Goal: Information Seeking & Learning: Learn about a topic

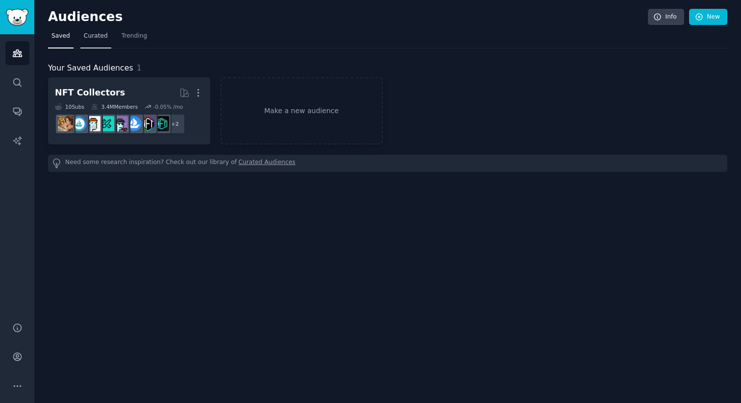
click at [90, 30] on link "Curated" at bounding box center [95, 38] width 31 height 20
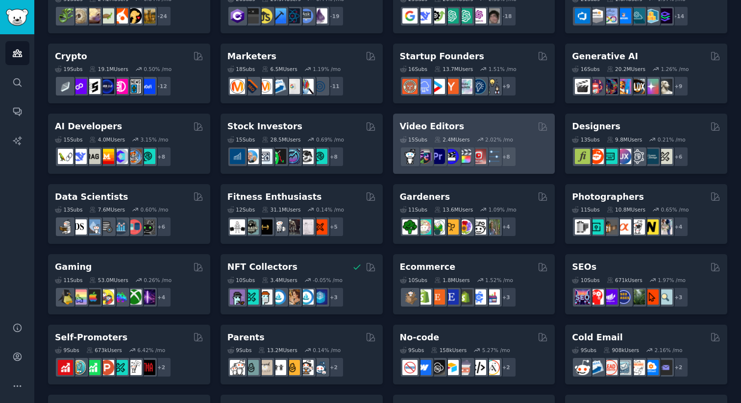
scroll to position [105, 0]
click at [466, 128] on div "Video Editors" at bounding box center [474, 126] width 148 height 12
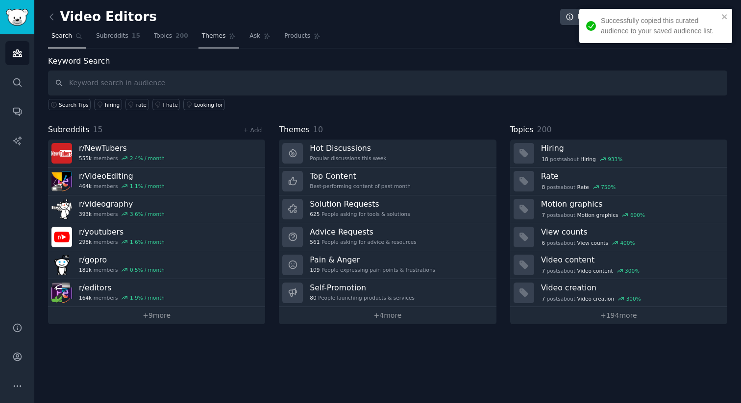
click at [209, 38] on span "Themes" at bounding box center [214, 36] width 24 height 9
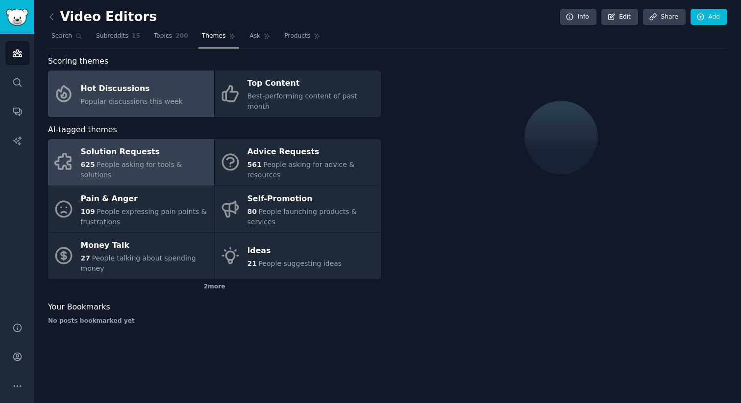
click at [159, 152] on div "Solution Requests" at bounding box center [145, 153] width 128 height 16
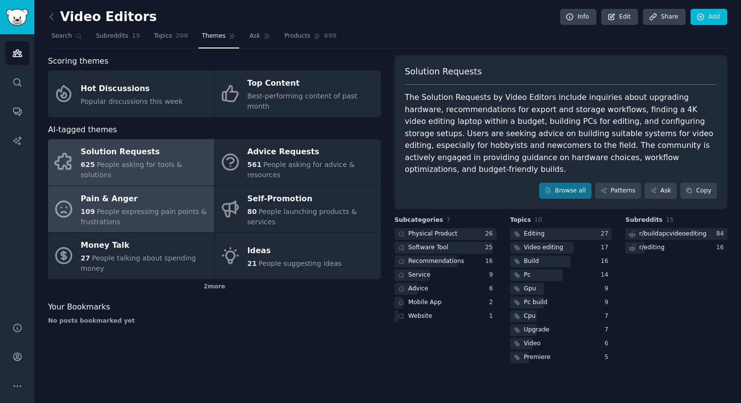
click at [144, 215] on div "109 People expressing pain points & frustrations" at bounding box center [145, 217] width 128 height 21
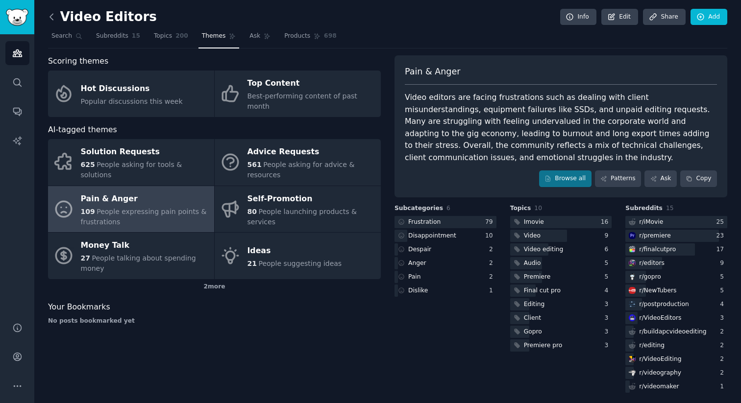
click at [51, 15] on icon at bounding box center [51, 17] width 3 height 6
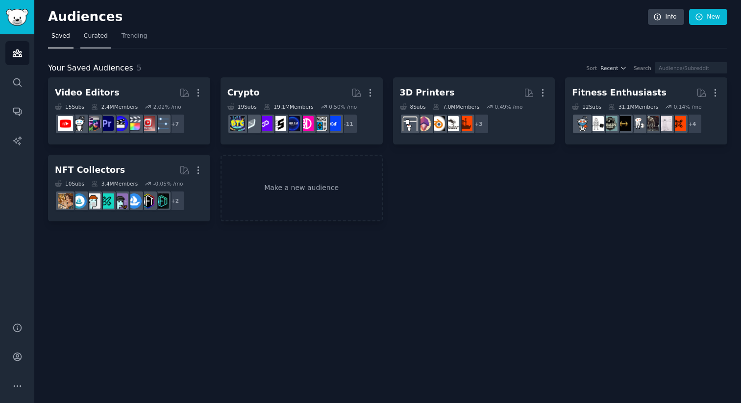
click at [94, 41] on link "Curated" at bounding box center [95, 38] width 31 height 20
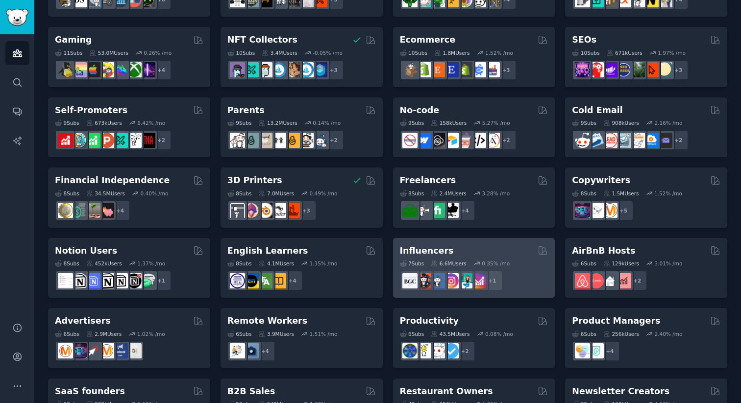
scroll to position [327, 0]
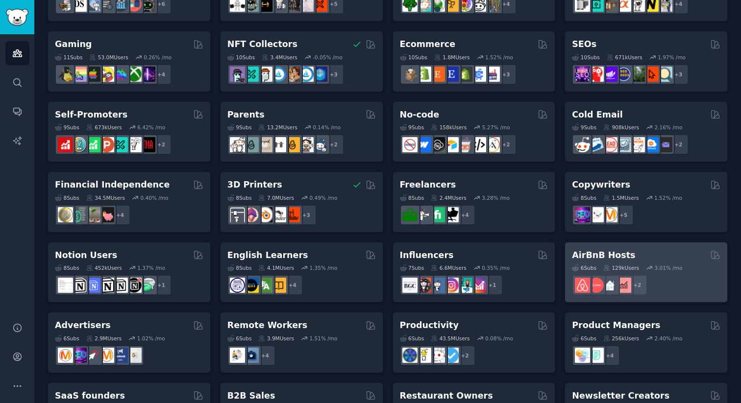
click at [604, 257] on h2 "AirBnB Hosts" at bounding box center [603, 255] width 63 height 12
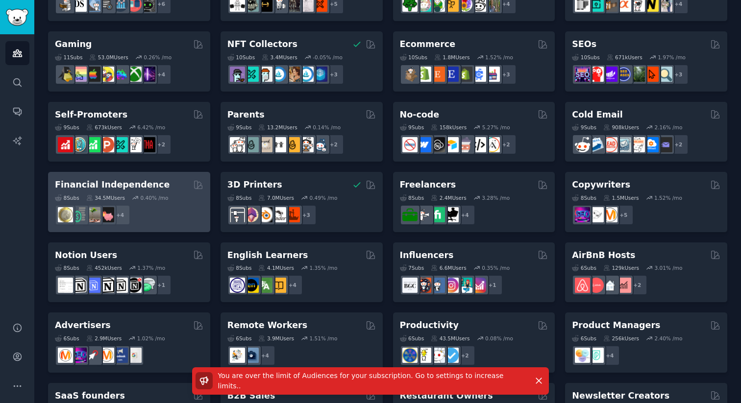
click at [150, 222] on div "+ 4" at bounding box center [129, 215] width 148 height 21
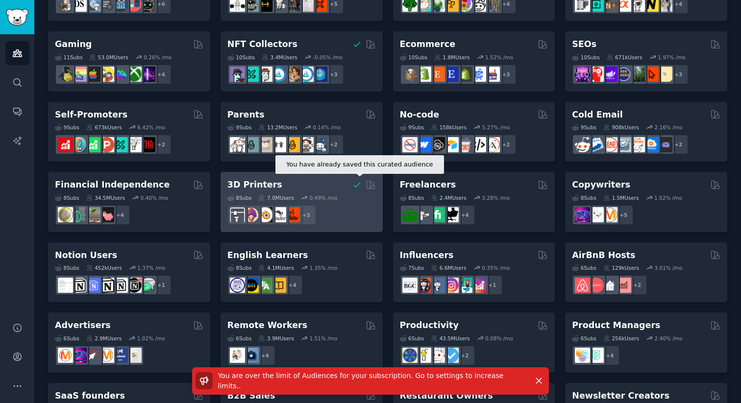
click at [356, 182] on icon at bounding box center [357, 185] width 10 height 10
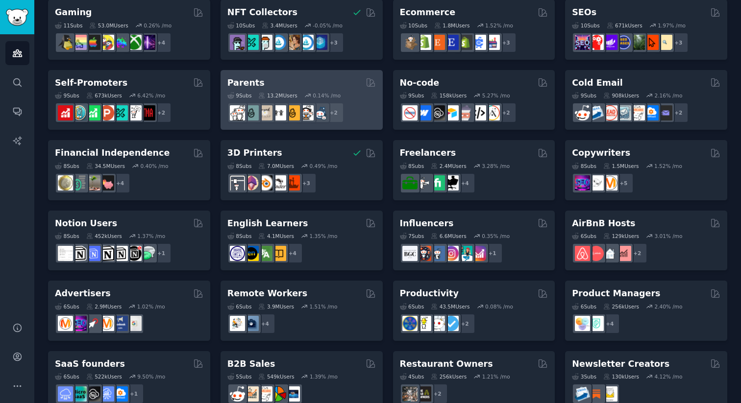
scroll to position [366, 0]
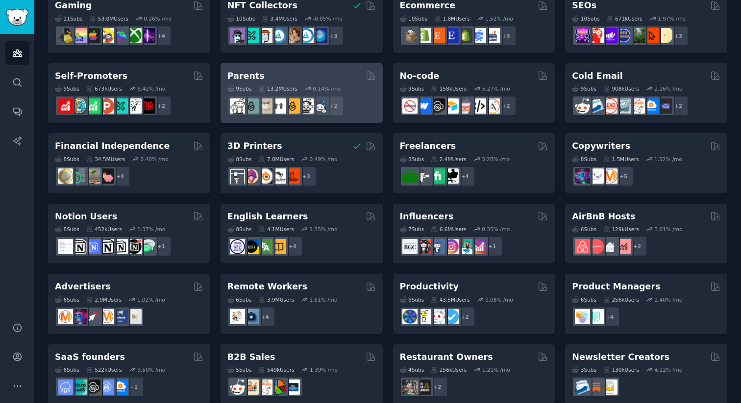
click at [282, 82] on div "9 Sub s 13.2M Users 0.14 % /mo r/parentsofmultiples + 2" at bounding box center [301, 99] width 148 height 34
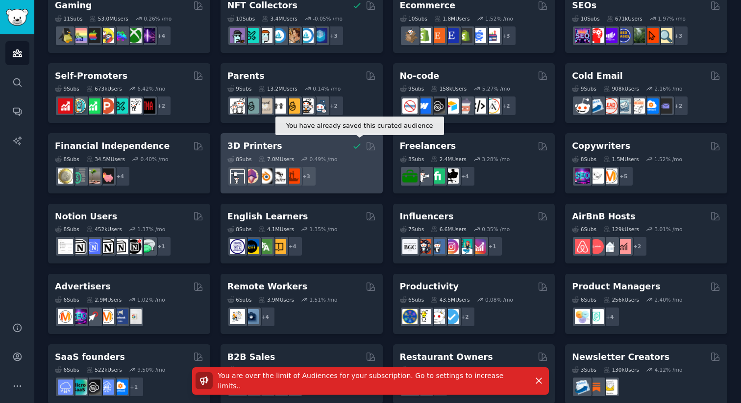
click at [352, 145] on icon at bounding box center [357, 146] width 10 height 10
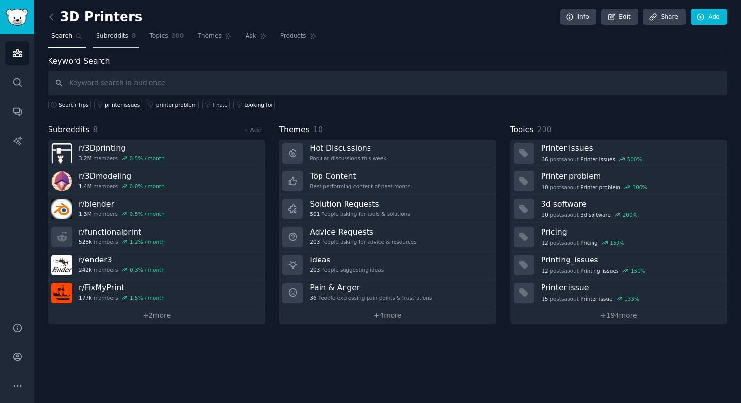
click at [126, 42] on link "Subreddits 8" at bounding box center [116, 38] width 47 height 20
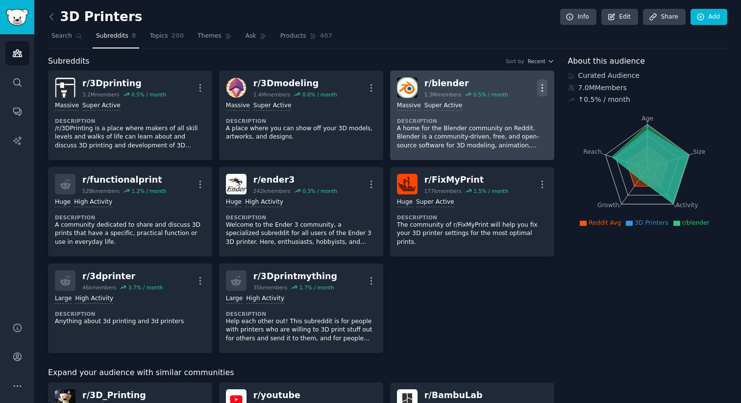
click at [538, 83] on icon "button" at bounding box center [542, 88] width 10 height 10
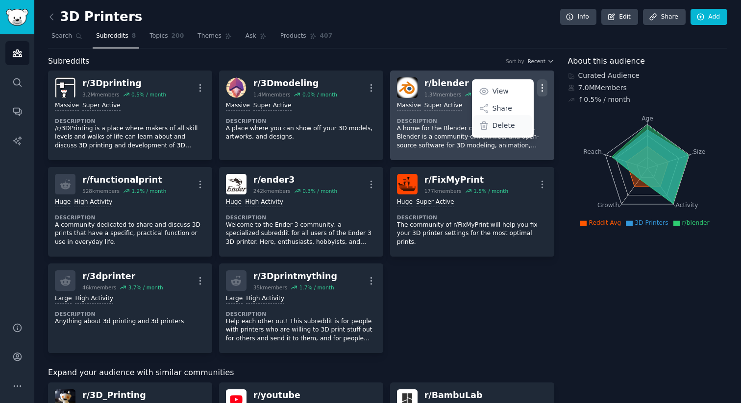
click at [505, 125] on p "Delete" at bounding box center [503, 126] width 23 height 10
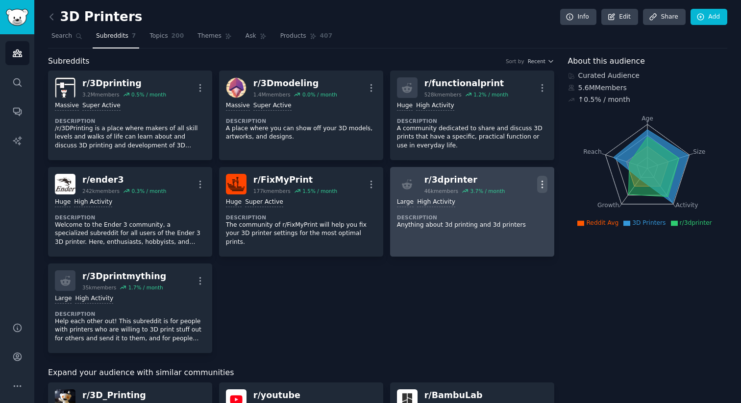
click at [543, 184] on icon "button" at bounding box center [542, 184] width 10 height 10
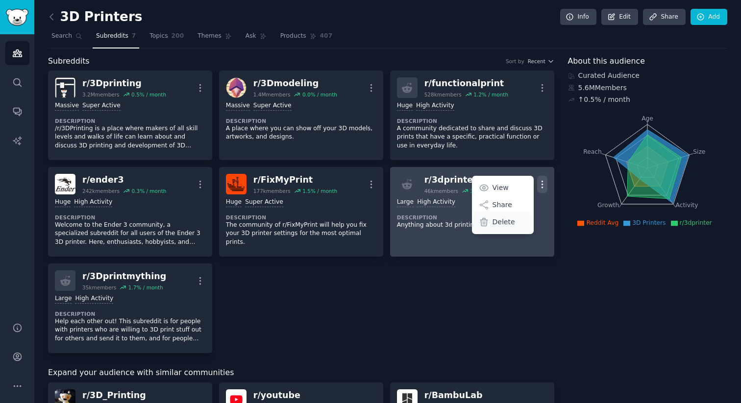
click at [507, 224] on p "Delete" at bounding box center [503, 222] width 23 height 10
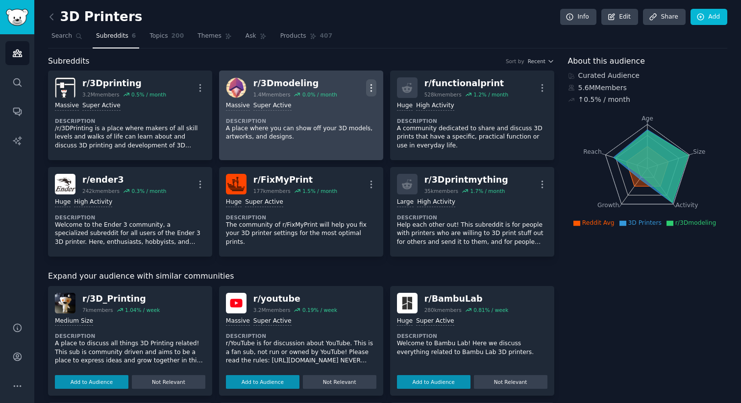
click at [371, 87] on icon "button" at bounding box center [371, 88] width 10 height 10
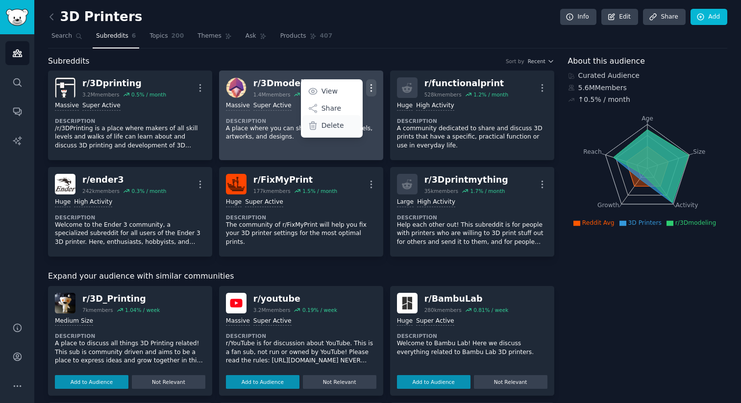
click at [321, 128] on p "Delete" at bounding box center [332, 126] width 23 height 10
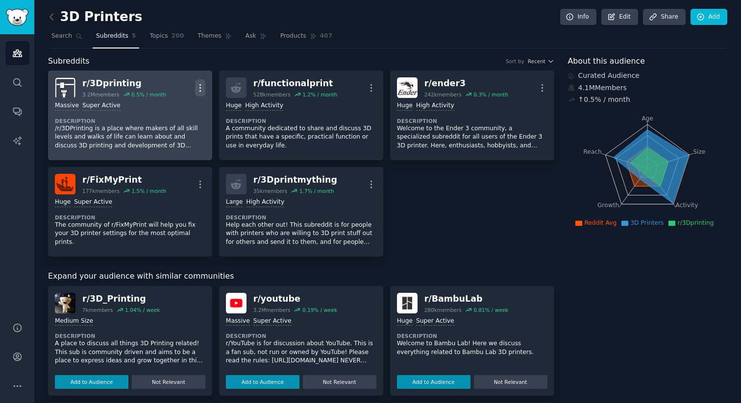
click at [201, 83] on icon "button" at bounding box center [200, 88] width 10 height 10
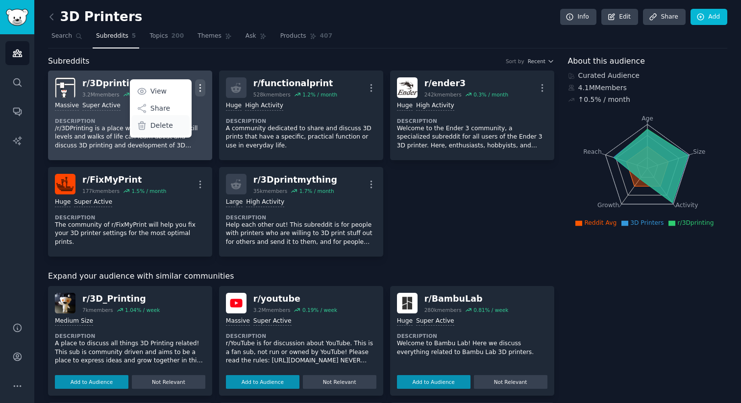
click at [162, 120] on div "Delete" at bounding box center [160, 125] width 58 height 21
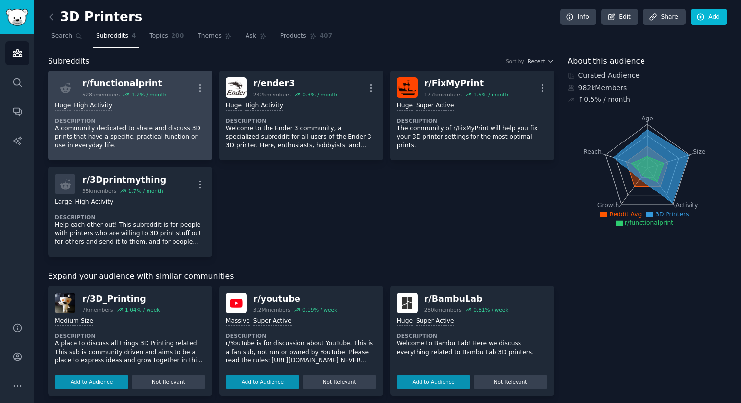
click at [196, 76] on link "r/ functionalprint 528k members 1.2 % / month More 100,000 - 1,000,000 members …" at bounding box center [130, 116] width 164 height 90
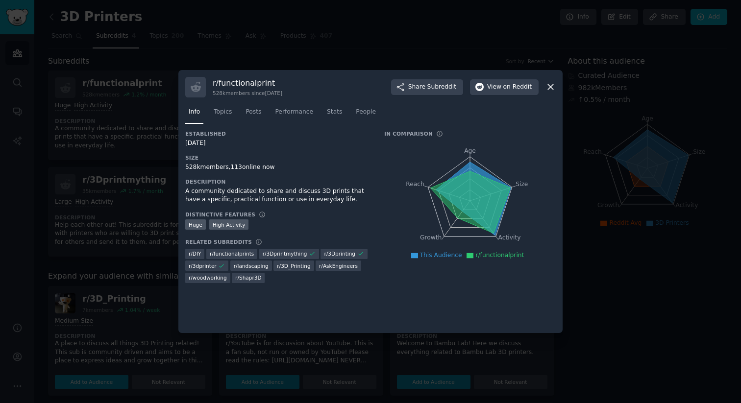
click at [549, 86] on icon at bounding box center [550, 87] width 5 height 5
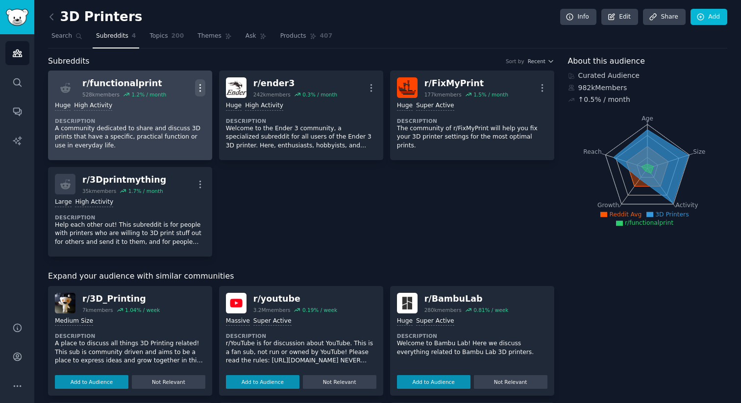
click at [199, 82] on button "More" at bounding box center [200, 87] width 10 height 17
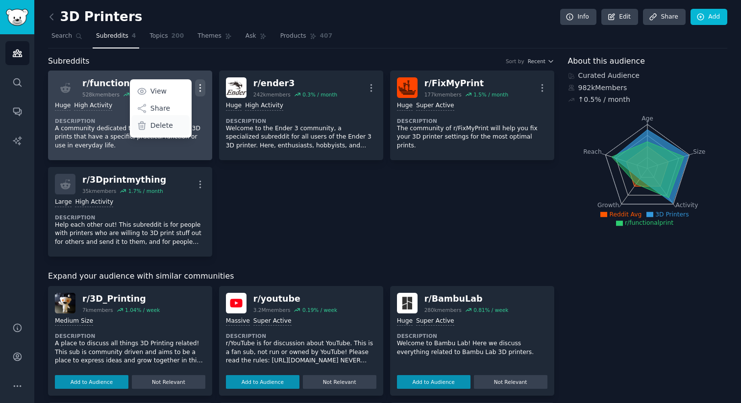
click at [175, 124] on div "Delete" at bounding box center [160, 125] width 58 height 21
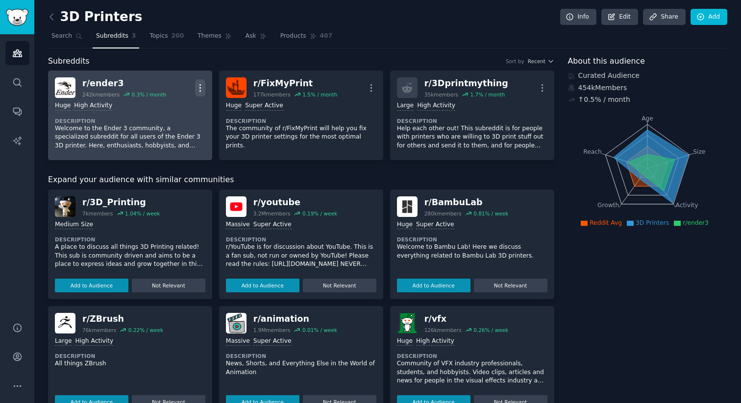
click at [201, 87] on icon "button" at bounding box center [200, 88] width 10 height 10
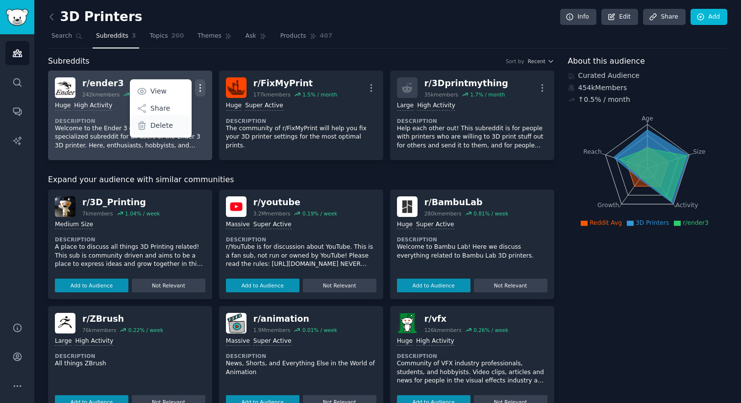
click at [169, 127] on p "Delete" at bounding box center [161, 126] width 23 height 10
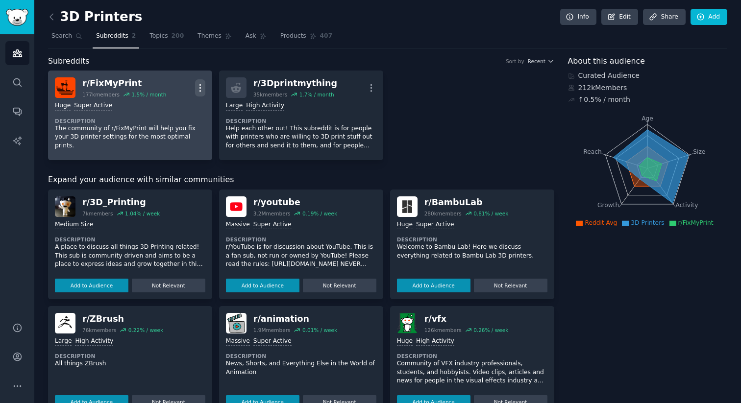
click at [195, 85] on icon "button" at bounding box center [200, 88] width 10 height 10
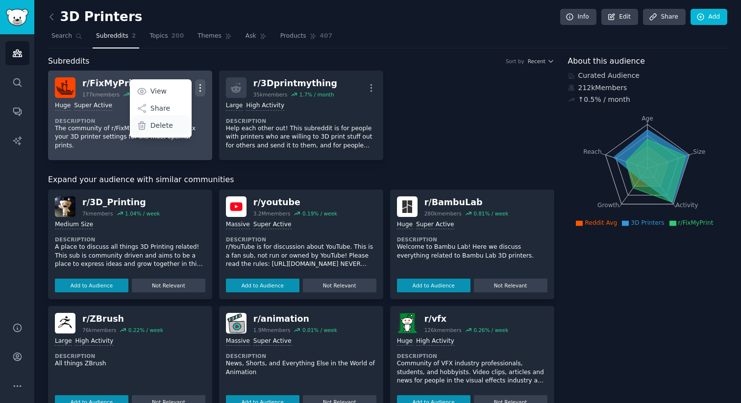
click at [178, 123] on div "Delete" at bounding box center [160, 125] width 58 height 21
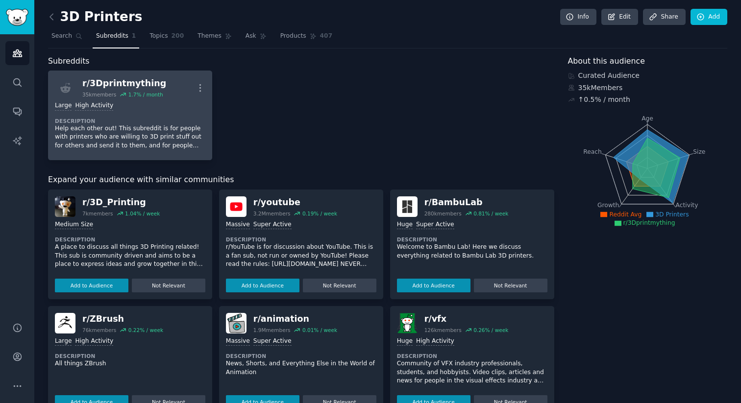
click at [200, 97] on div "r/ 3Dprintmything 35k members 1.7 % / month More" at bounding box center [130, 87] width 150 height 21
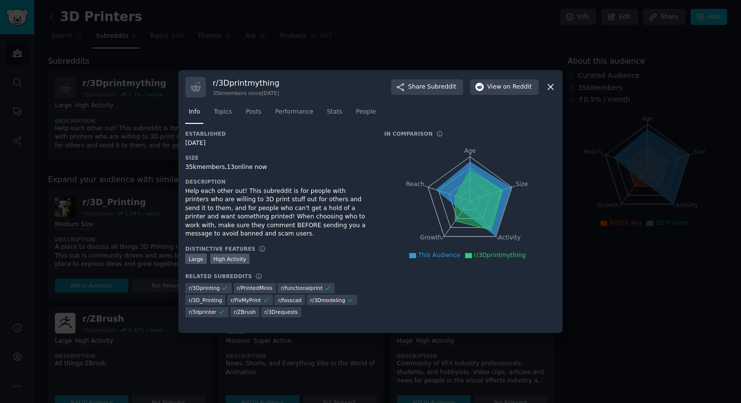
click at [553, 85] on icon at bounding box center [550, 87] width 10 height 10
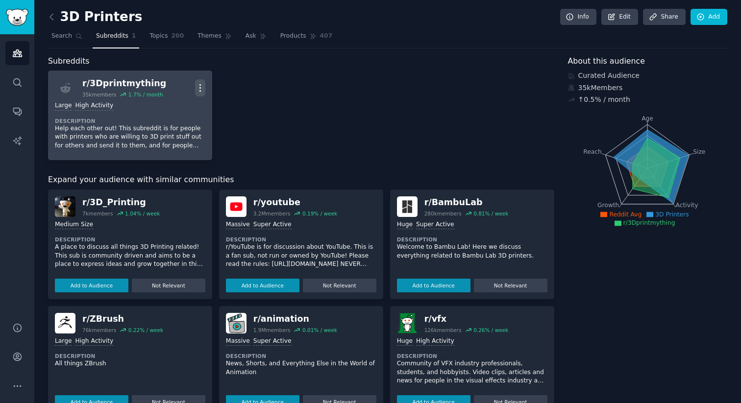
click at [201, 86] on icon "button" at bounding box center [200, 88] width 10 height 10
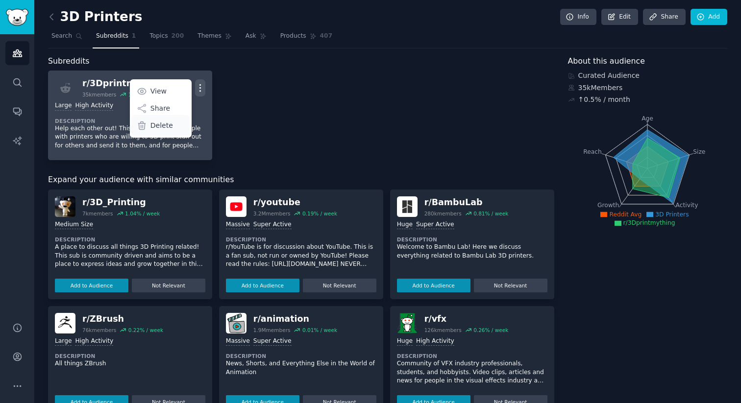
click at [172, 126] on div "Delete" at bounding box center [160, 125] width 58 height 21
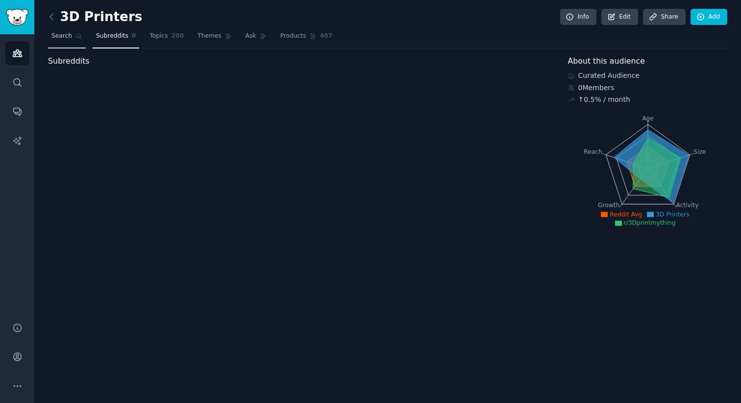
click at [68, 42] on link "Search" at bounding box center [67, 38] width 38 height 20
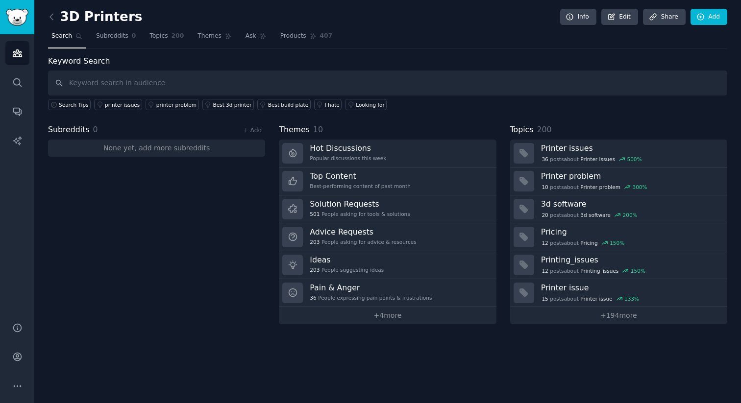
click at [52, 24] on link at bounding box center [54, 17] width 12 height 16
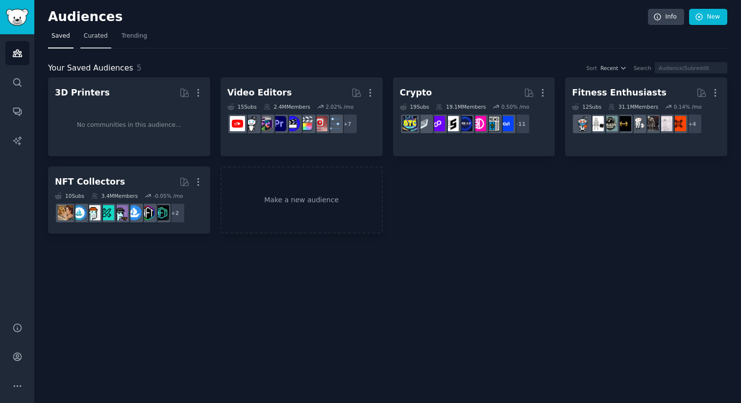
click at [81, 31] on link "Curated" at bounding box center [95, 38] width 31 height 20
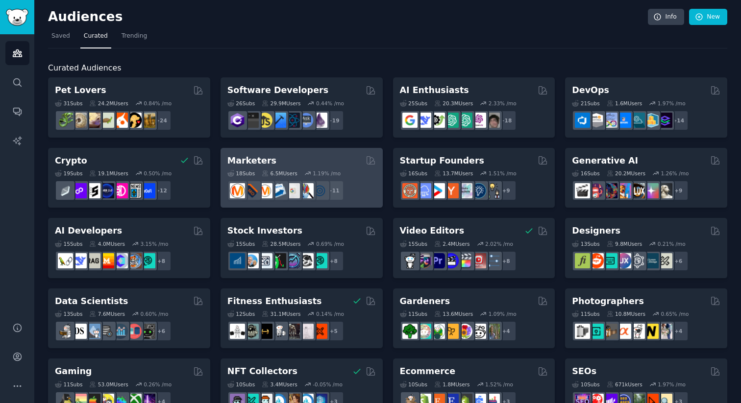
click at [293, 155] on div "Marketers" at bounding box center [301, 161] width 148 height 12
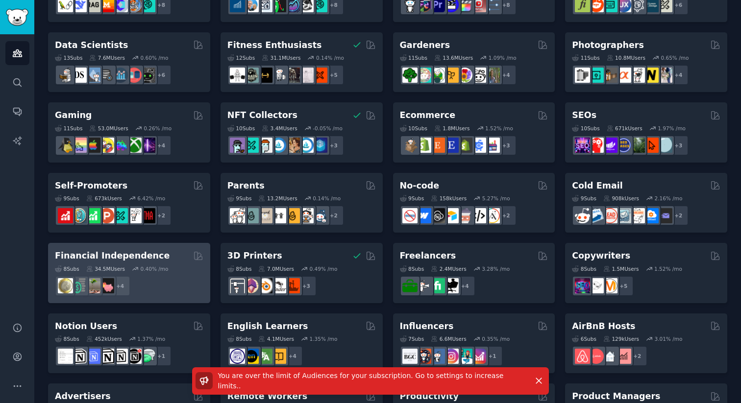
scroll to position [268, 0]
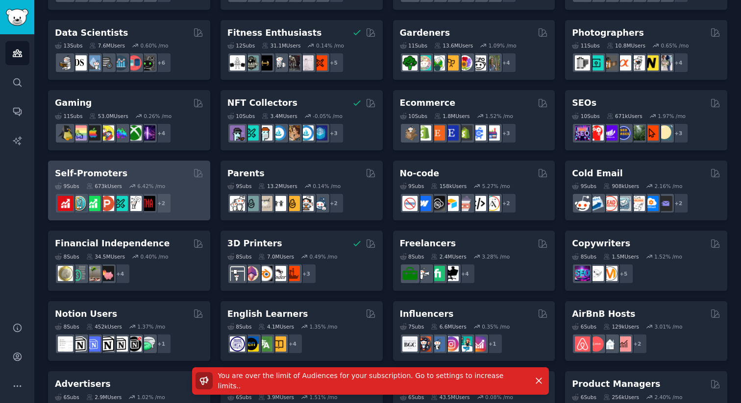
click at [177, 187] on div "9 Sub s 673k Users 6.42 % /mo" at bounding box center [129, 186] width 148 height 7
click at [163, 182] on div "9 Sub s 673k Users 6.42 % /mo r/IMadeThis, r/SideProject + 2" at bounding box center [129, 196] width 148 height 34
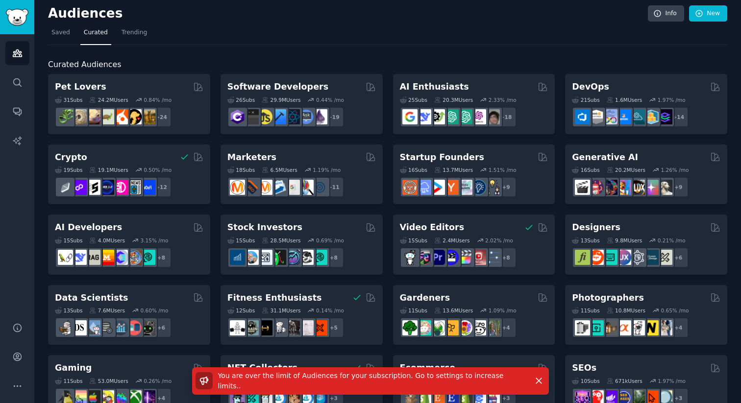
scroll to position [0, 0]
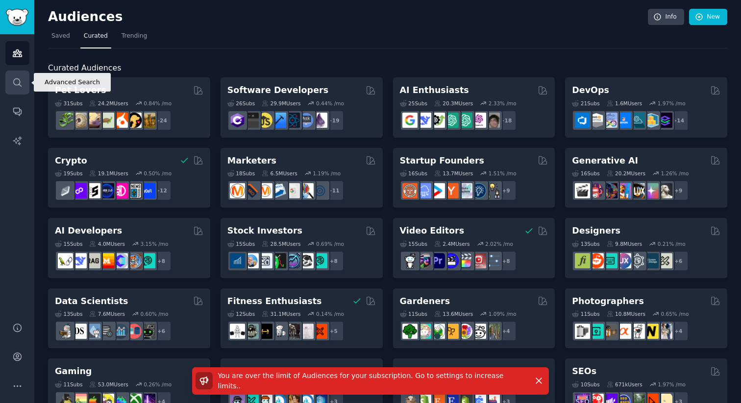
click at [10, 91] on link "Search" at bounding box center [17, 83] width 24 height 24
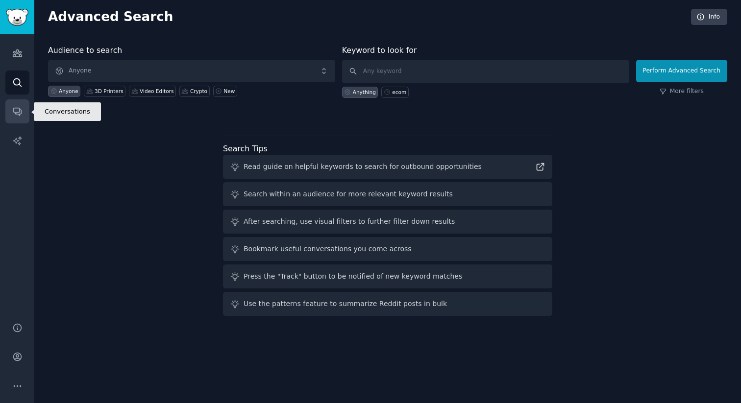
click at [17, 119] on link "Conversations" at bounding box center [17, 111] width 24 height 24
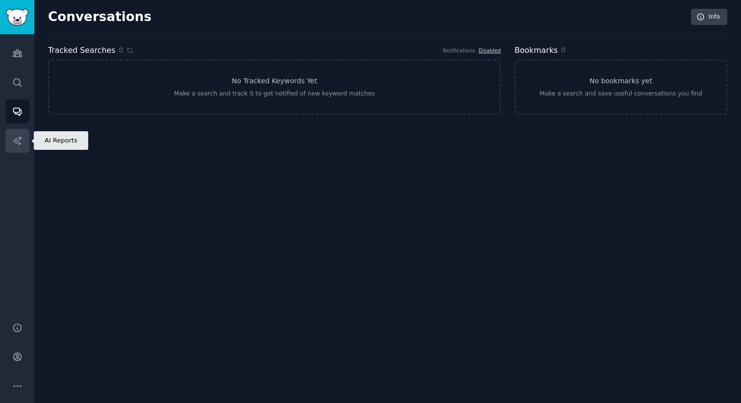
click at [17, 141] on icon "Sidebar" at bounding box center [17, 140] width 8 height 8
